Goal: Answer question/provide support

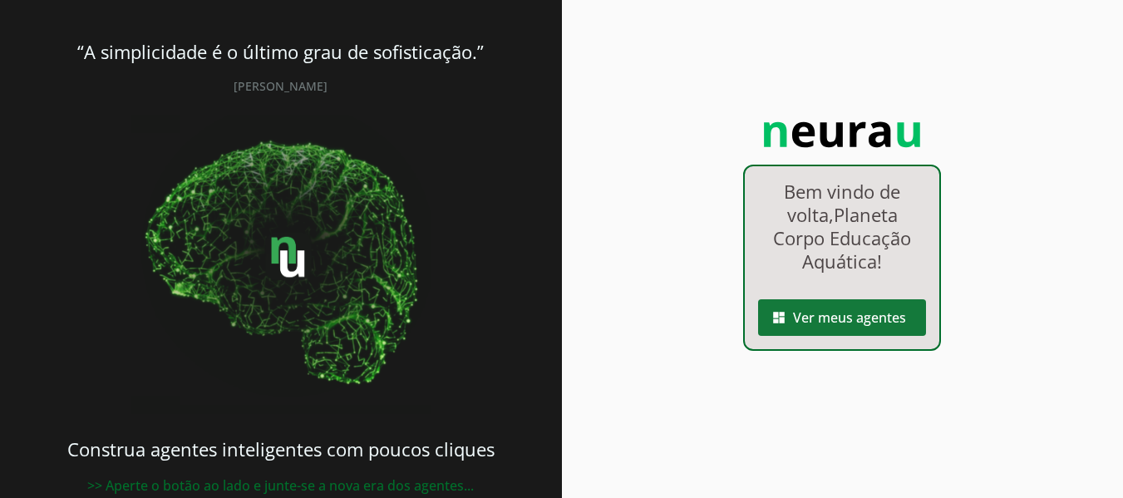
click at [853, 315] on span at bounding box center [842, 318] width 168 height 40
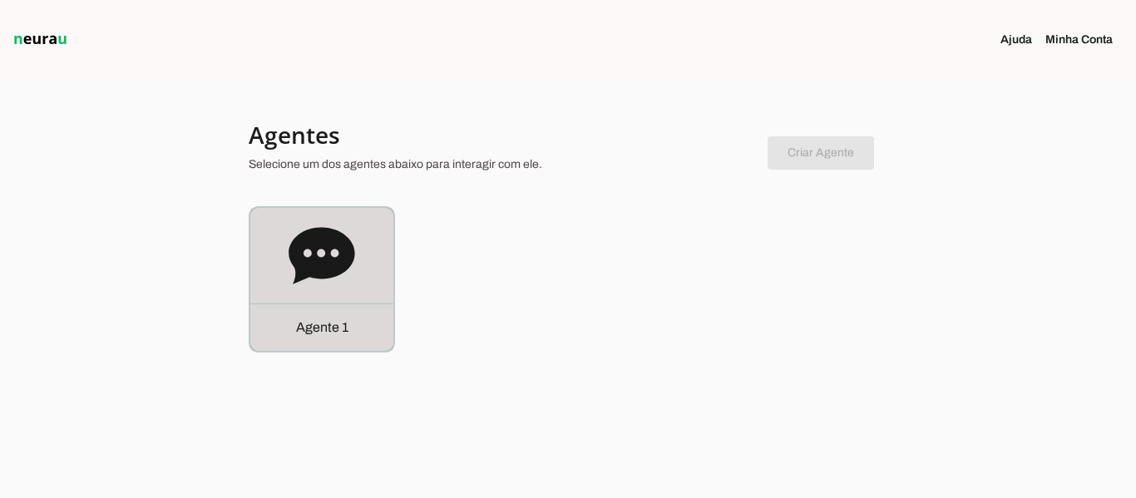
click at [350, 269] on icon at bounding box center [321, 256] width 67 height 67
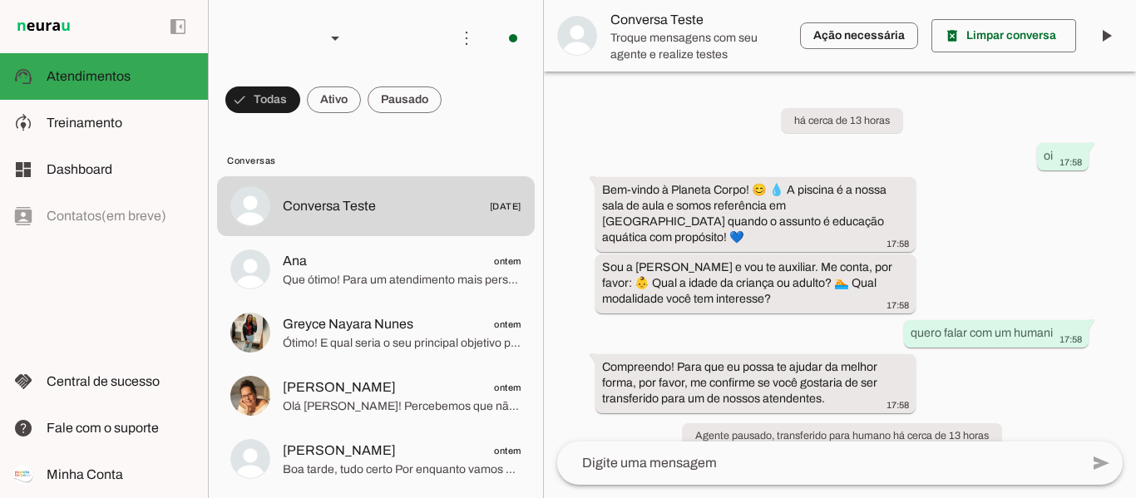
scroll to position [180, 0]
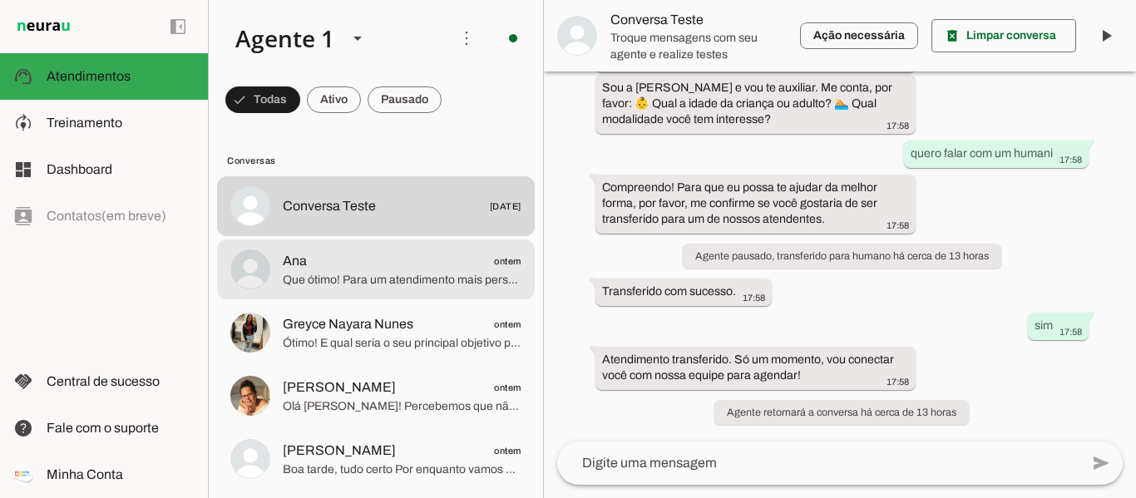
click at [395, 251] on span "Ana ontem" at bounding box center [402, 261] width 239 height 21
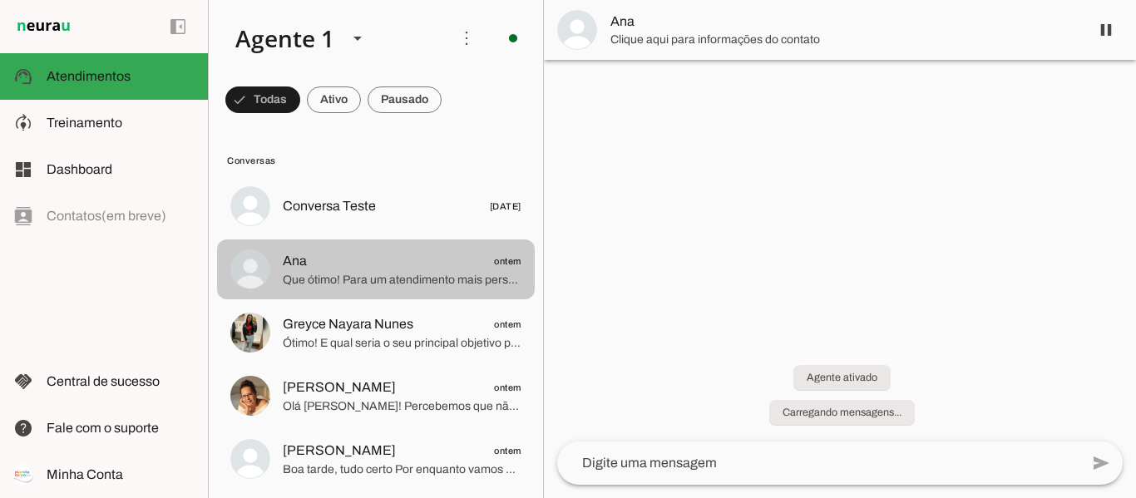
scroll to position [7, 0]
